Goal: Information Seeking & Learning: Learn about a topic

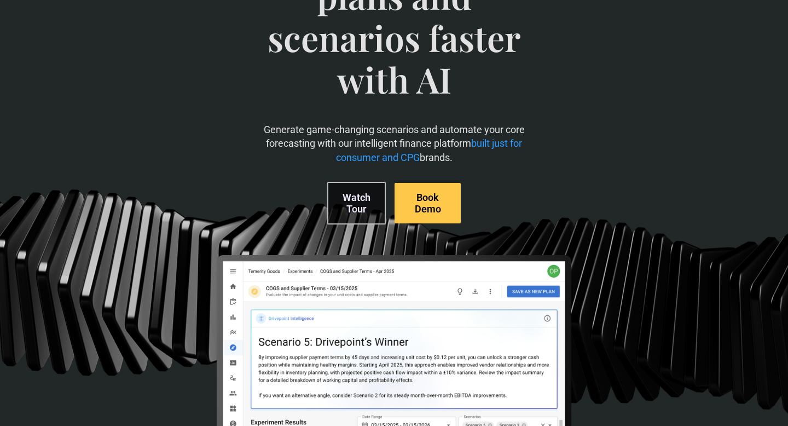
scroll to position [152, 0]
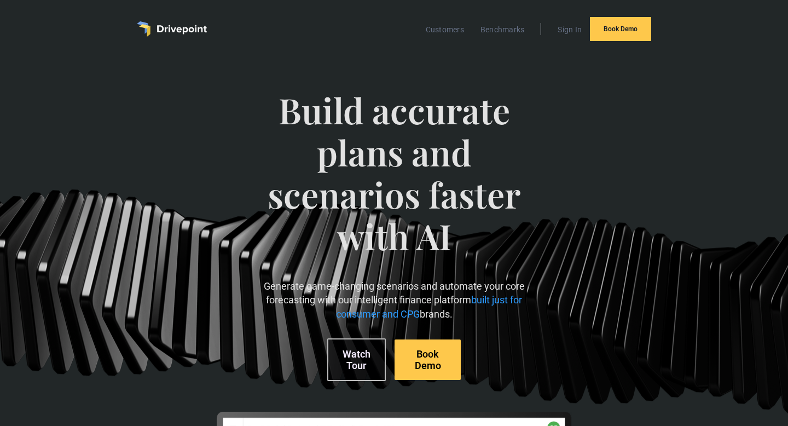
click at [184, 27] on img "home" at bounding box center [172, 28] width 70 height 15
click at [178, 31] on img "home" at bounding box center [172, 29] width 70 height 15
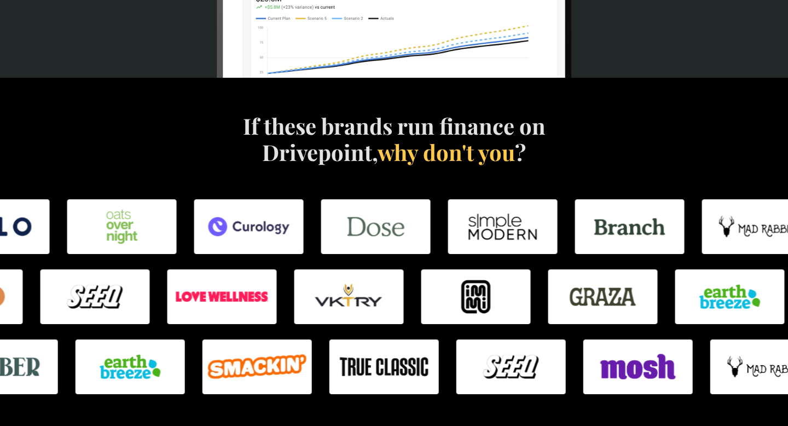
scroll to position [562, 0]
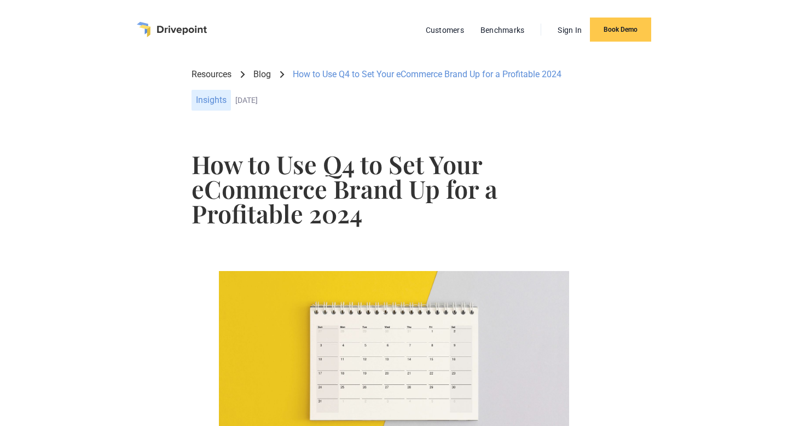
click at [187, 27] on img "home" at bounding box center [172, 29] width 70 height 15
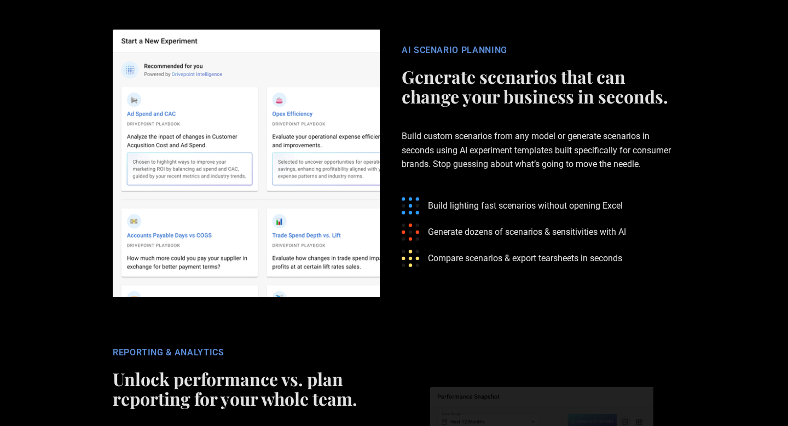
scroll to position [2119, 0]
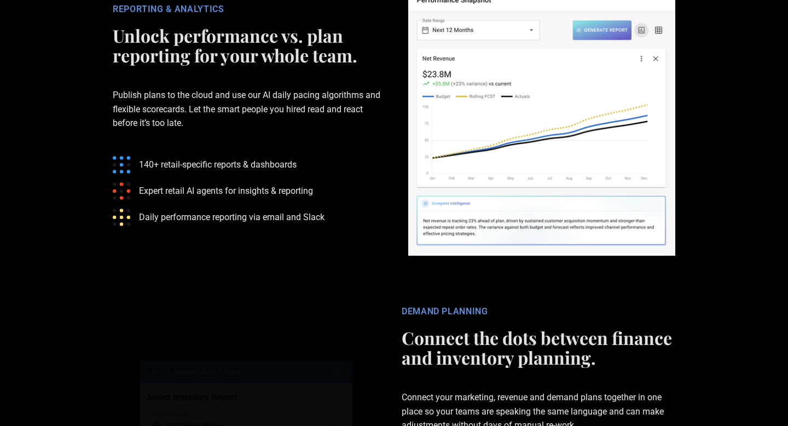
scroll to position [2506, 0]
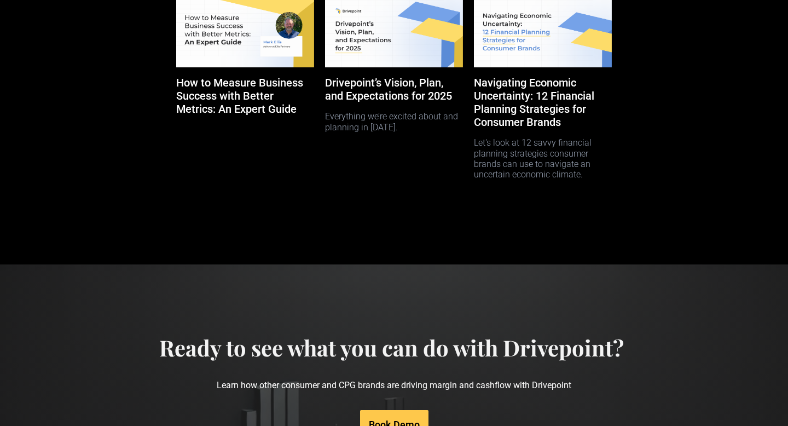
scroll to position [5214, 0]
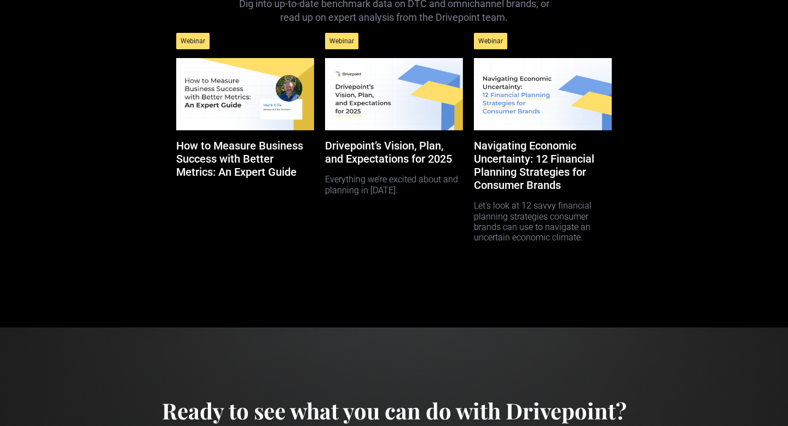
click at [211, 178] on h5 "How to Measure Business Success with Better Metrics: An Expert Guide" at bounding box center [245, 158] width 138 height 39
